Goal: Browse casually: Explore the website without a specific task or goal

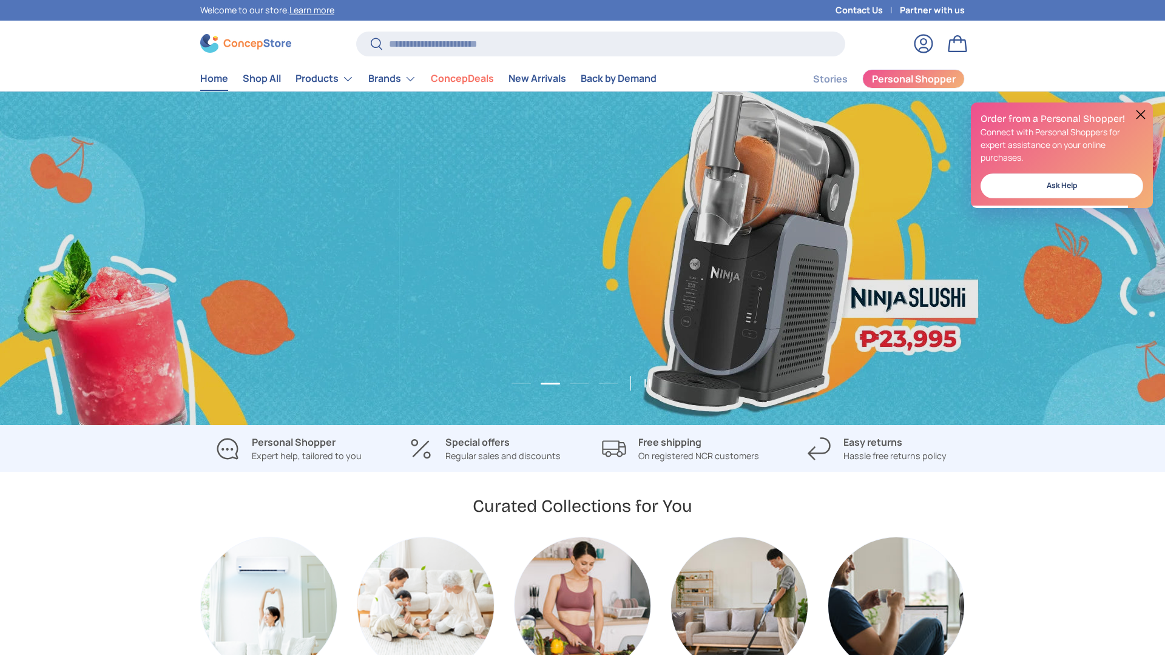
scroll to position [0, 1165]
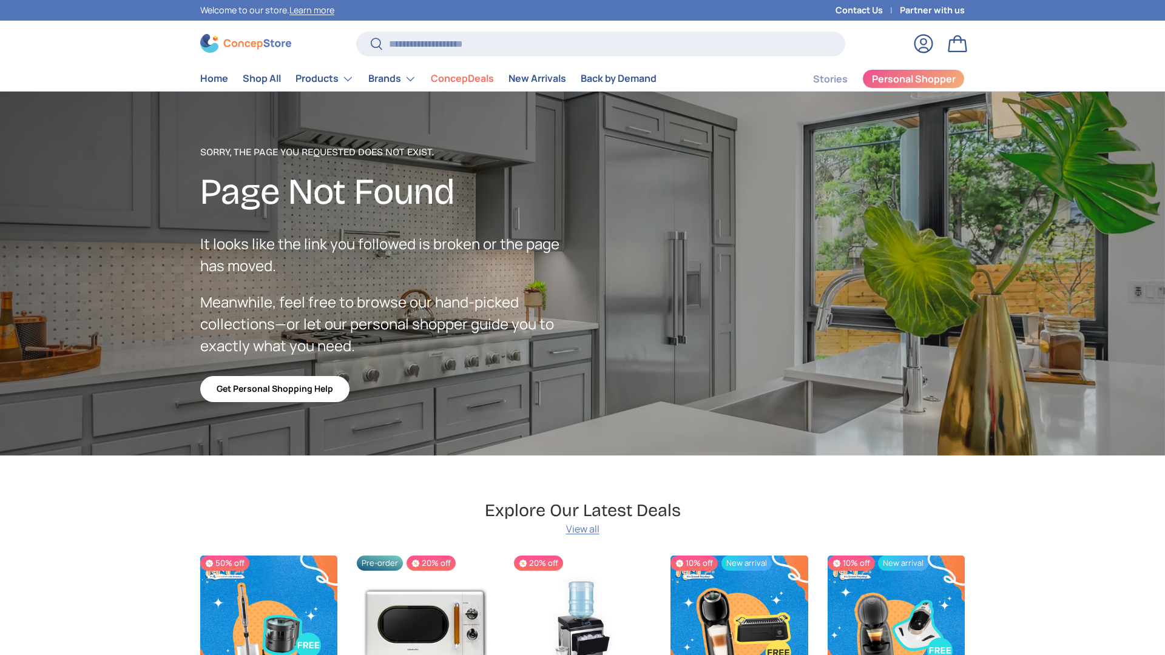
scroll to position [2108, 4959]
